Goal: Navigation & Orientation: Find specific page/section

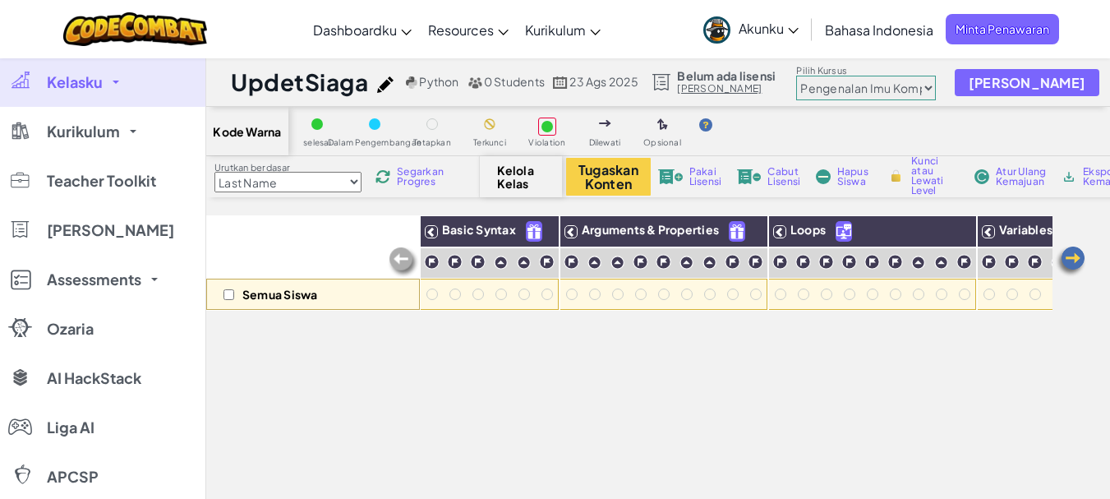
select select "560f1a9f22961295f9427742"
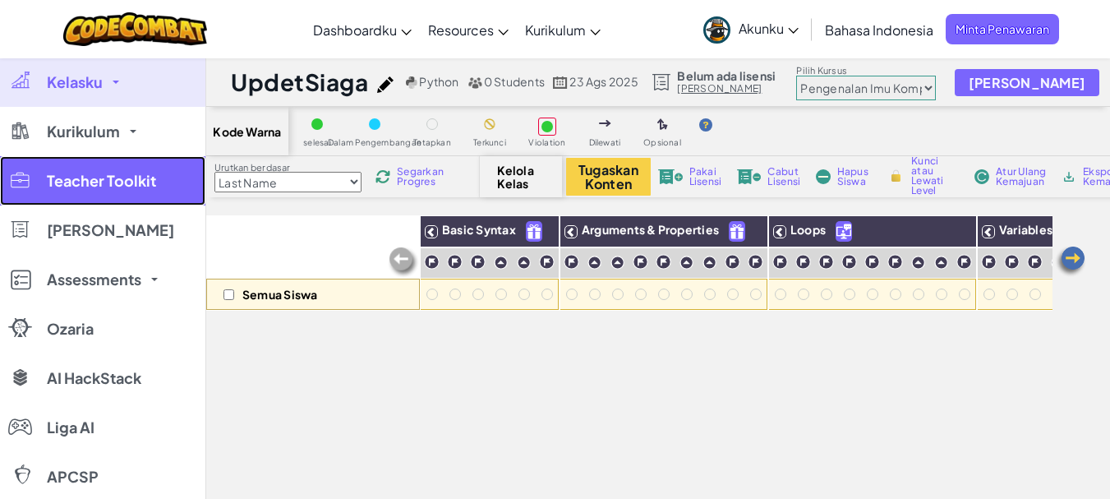
click at [136, 173] on span "Teacher Toolkit" at bounding box center [101, 180] width 109 height 15
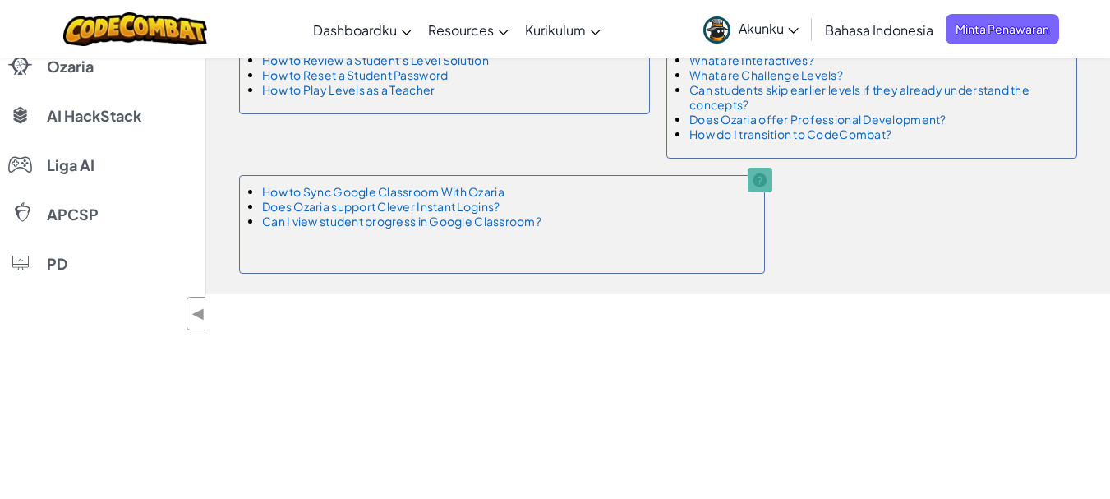
scroll to position [2218, 0]
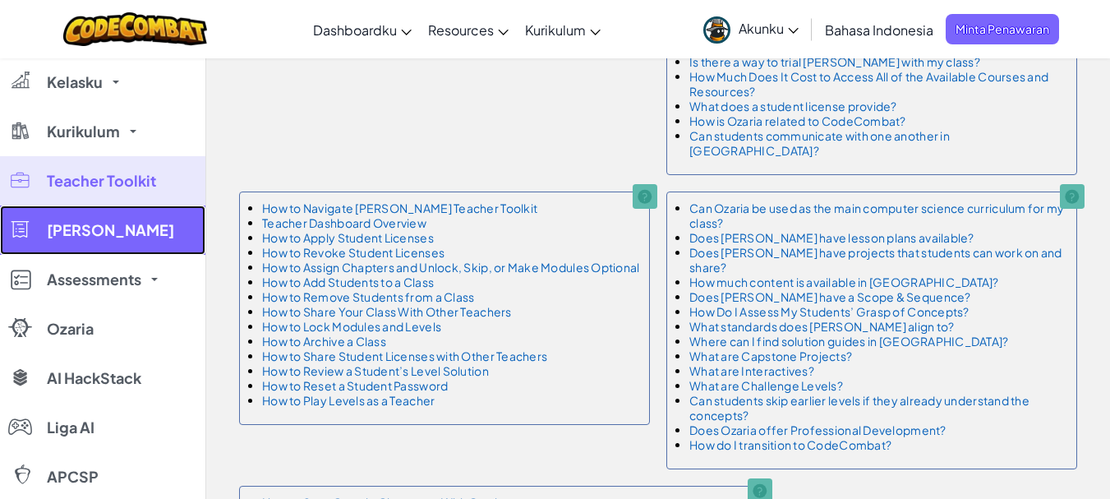
click at [195, 220] on link "[PERSON_NAME]" at bounding box center [102, 229] width 205 height 49
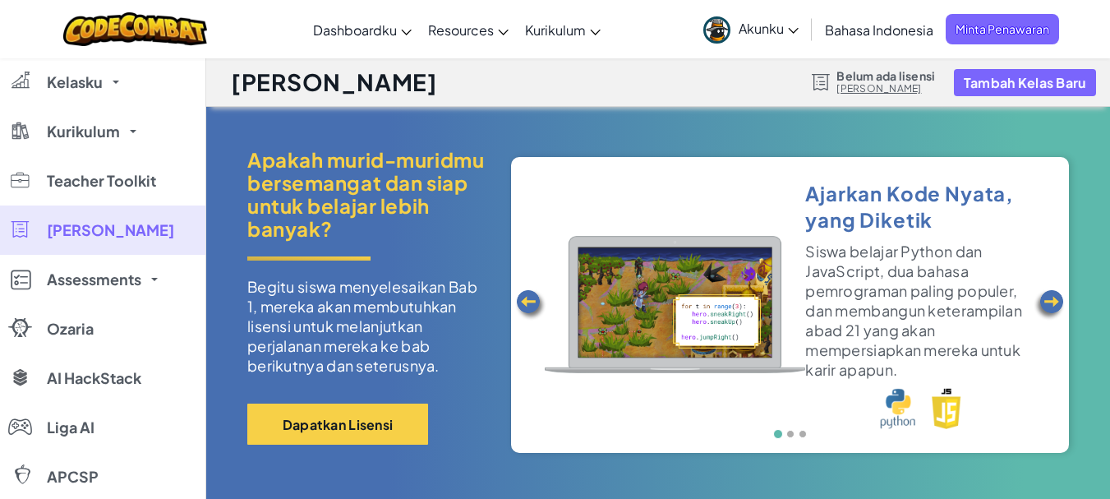
click at [1051, 305] on img at bounding box center [1049, 304] width 33 height 33
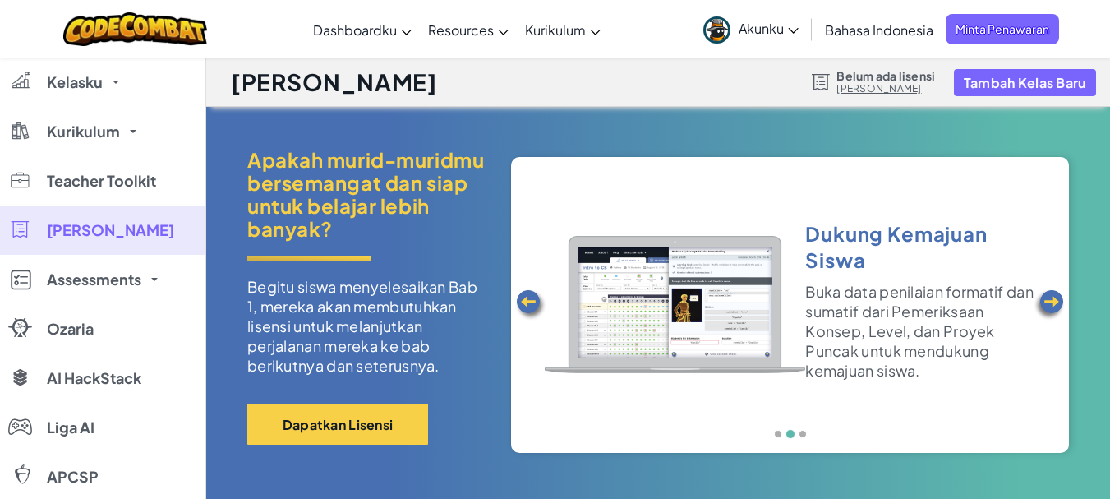
click at [537, 305] on img at bounding box center [530, 304] width 33 height 33
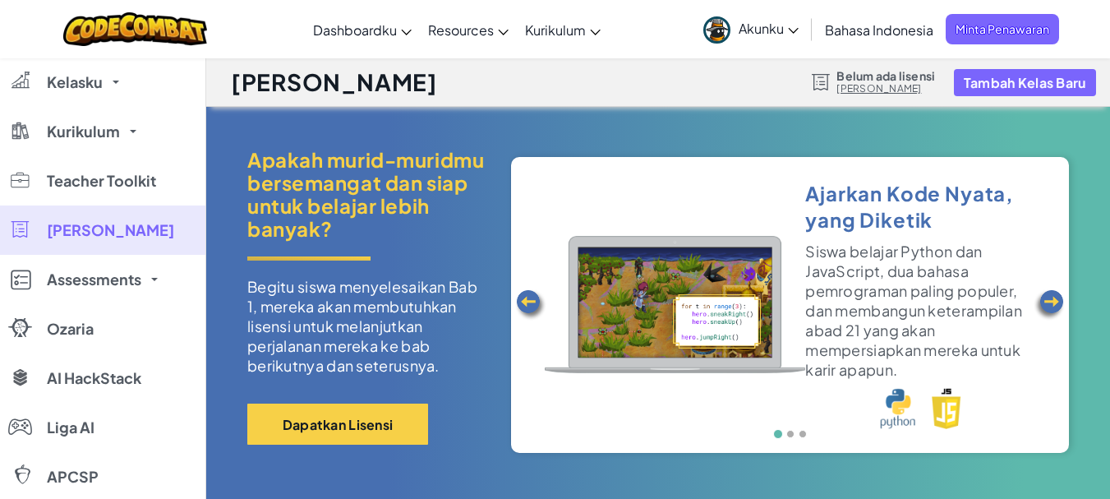
click at [1047, 301] on img at bounding box center [1049, 304] width 33 height 33
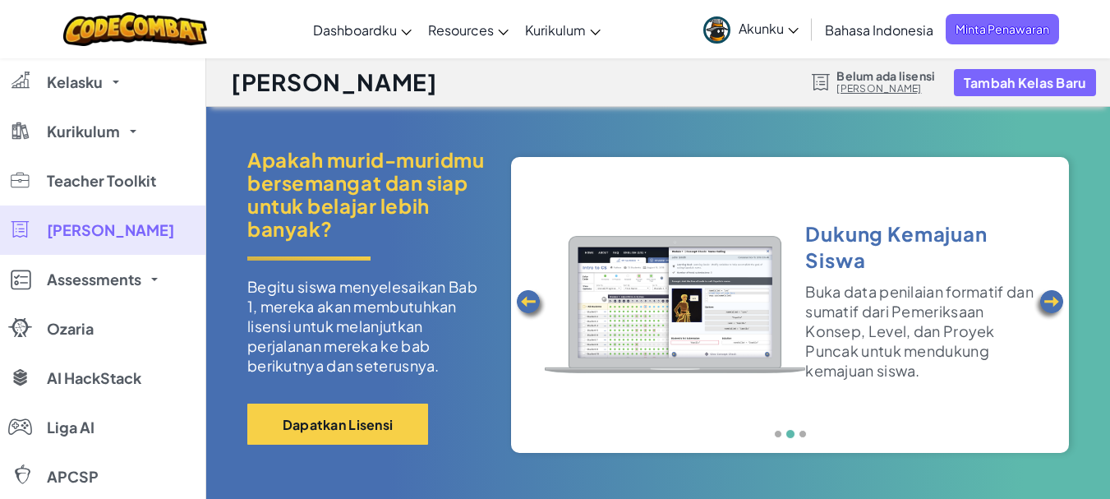
click at [1049, 301] on img at bounding box center [1049, 304] width 33 height 33
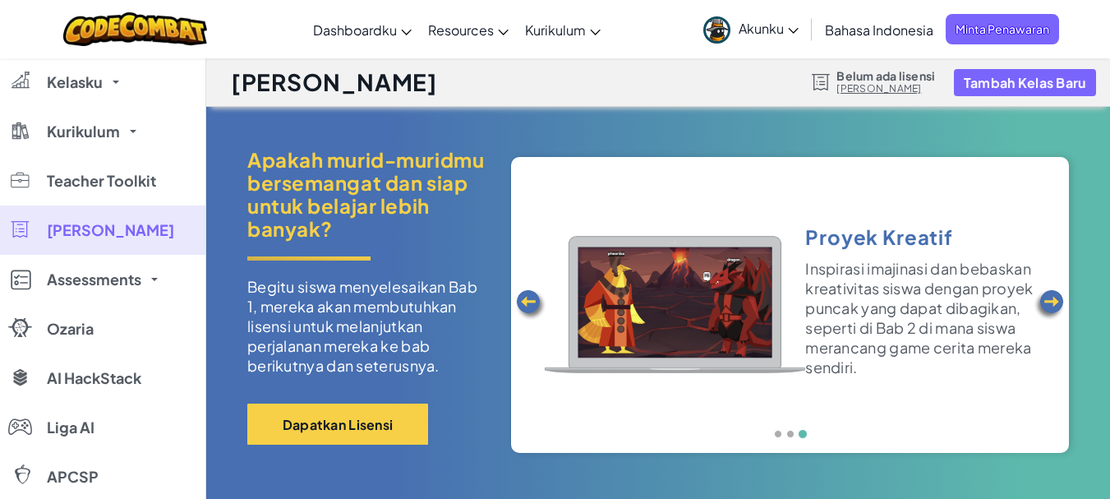
click at [1049, 302] on img at bounding box center [1049, 304] width 33 height 33
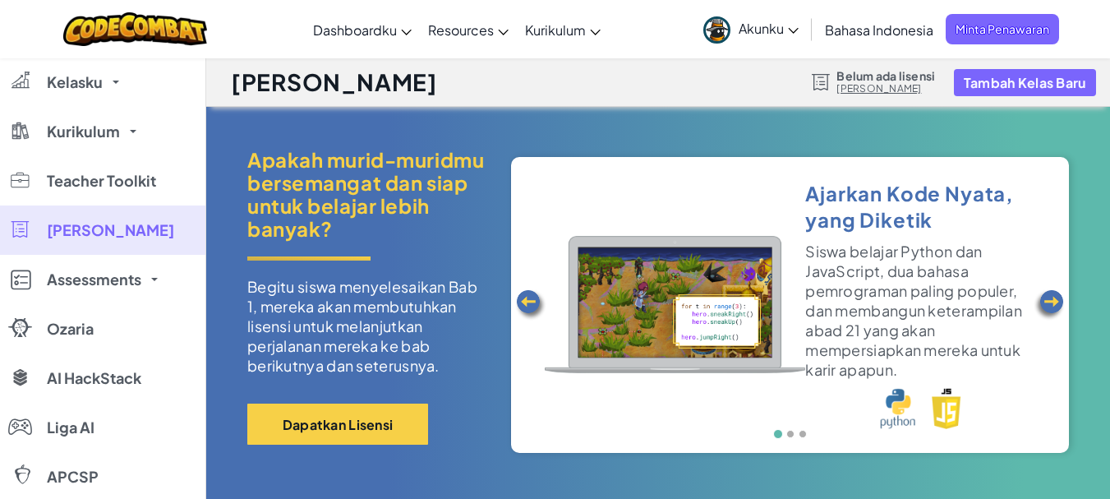
click at [1049, 302] on img at bounding box center [1049, 304] width 33 height 33
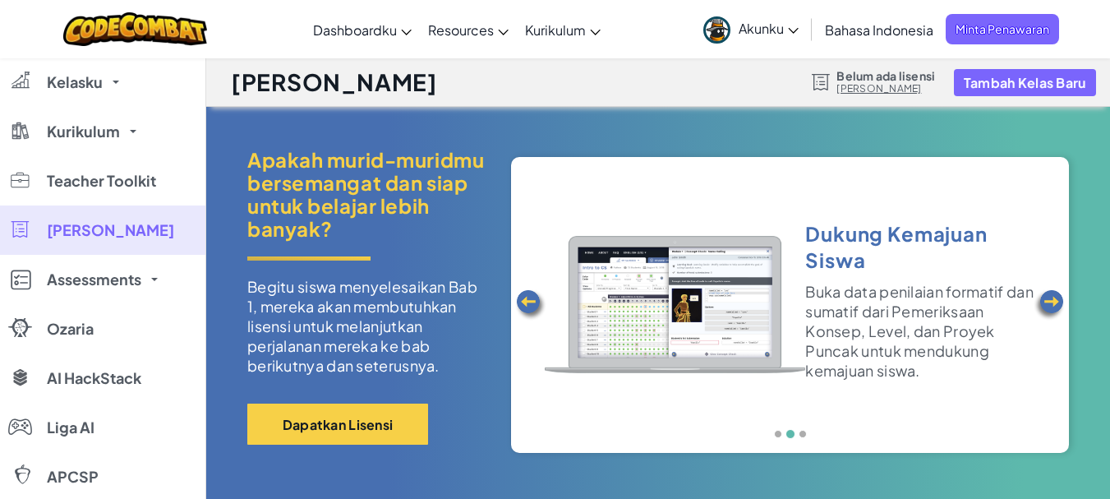
click at [1049, 302] on img at bounding box center [1049, 304] width 33 height 33
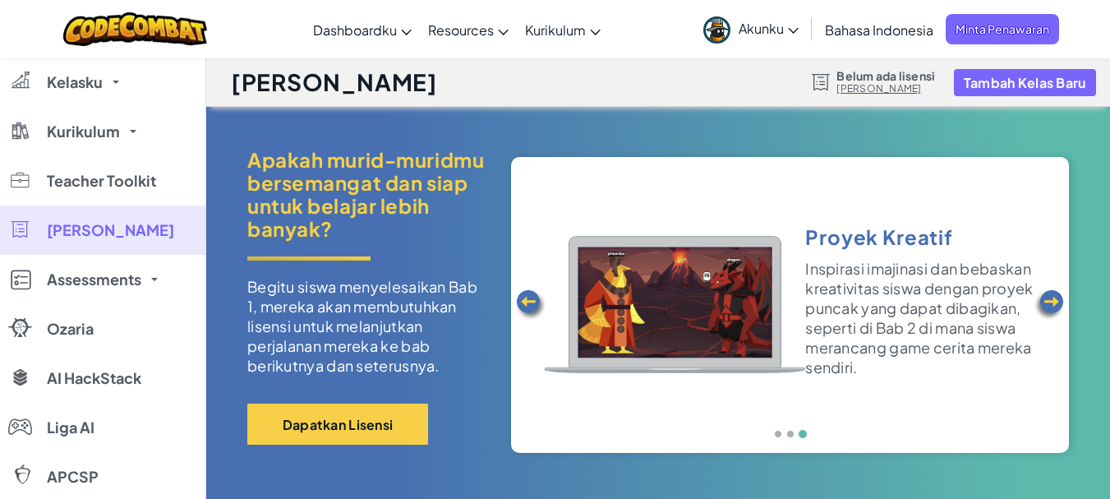
click at [1049, 302] on img at bounding box center [1049, 304] width 33 height 33
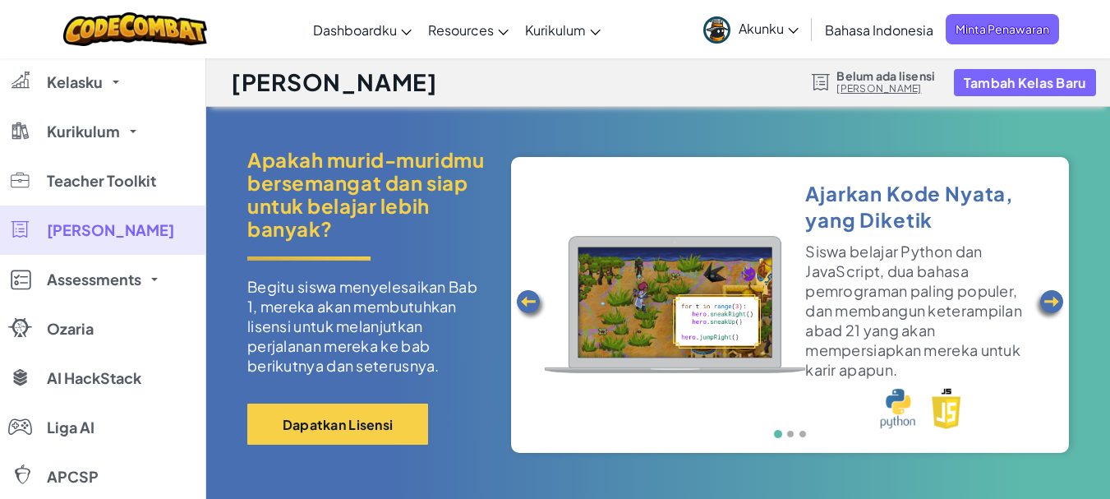
click at [1049, 302] on img at bounding box center [1049, 304] width 33 height 33
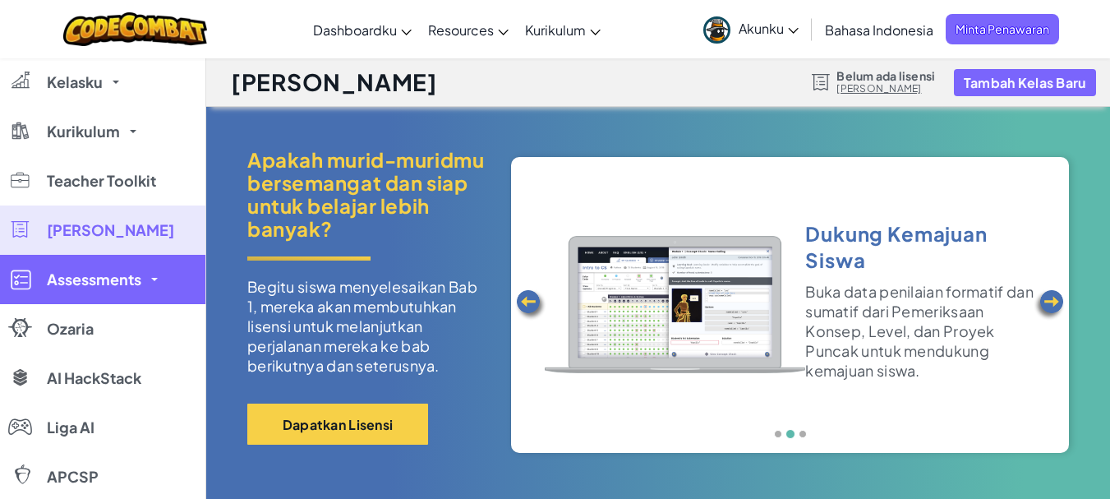
click at [117, 297] on link "Assessments" at bounding box center [102, 279] width 205 height 49
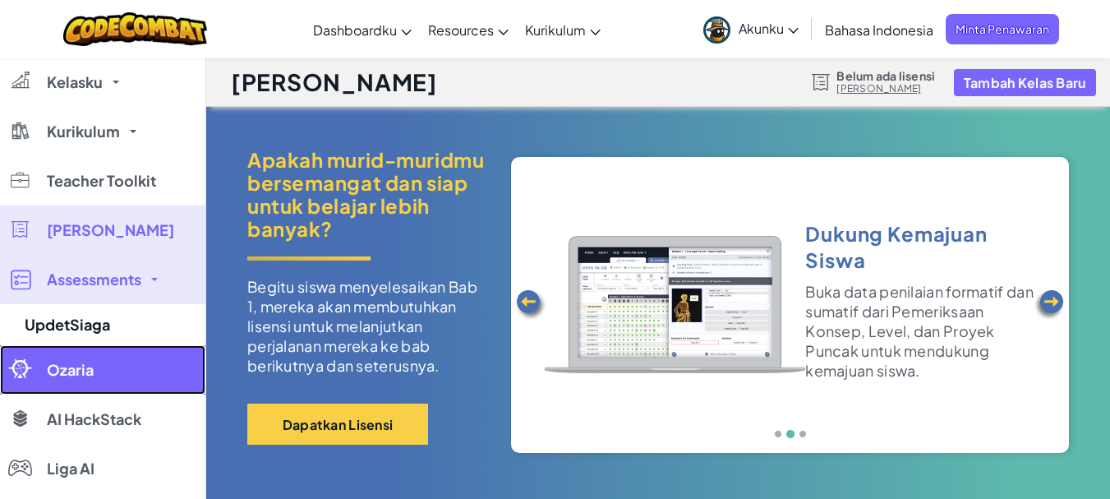
click at [111, 372] on link "Ozaria" at bounding box center [102, 369] width 205 height 49
